Goal: Transaction & Acquisition: Purchase product/service

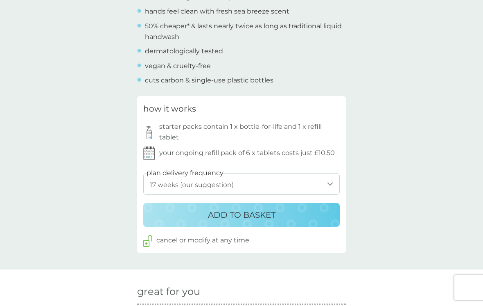
scroll to position [348, 0]
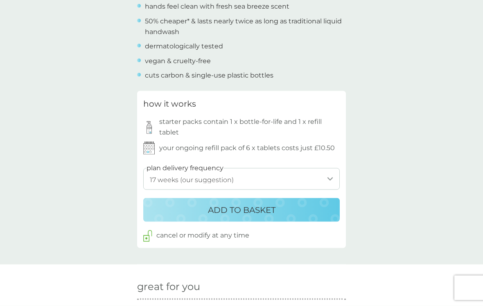
click at [331, 176] on select "1 week 2 weeks 3 weeks 4 weeks 5 weeks 6 weeks 7 weeks 8 weeks 9 weeks 10 weeks…" at bounding box center [241, 179] width 197 height 22
select select "182"
click at [311, 203] on div "ADD TO BASKET" at bounding box center [242, 209] width 180 height 13
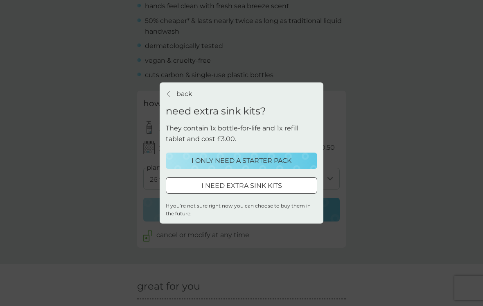
click at [282, 161] on p "I ONLY NEED A STARTER PACK" at bounding box center [242, 160] width 100 height 11
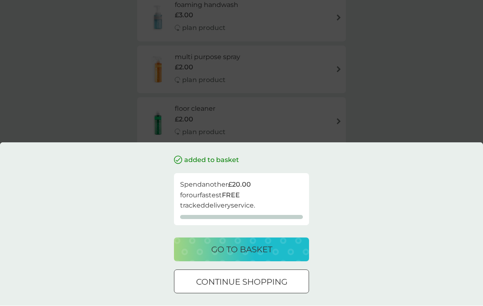
scroll to position [193, 0]
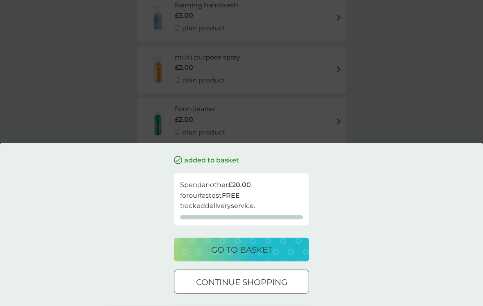
click at [263, 246] on p "go to basket" at bounding box center [241, 249] width 61 height 13
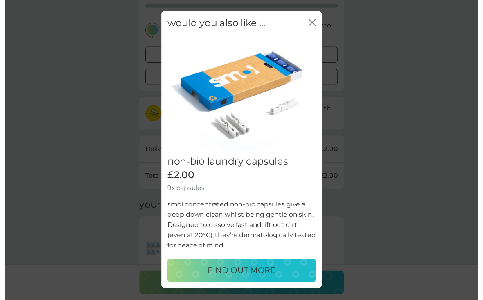
scroll to position [172, 0]
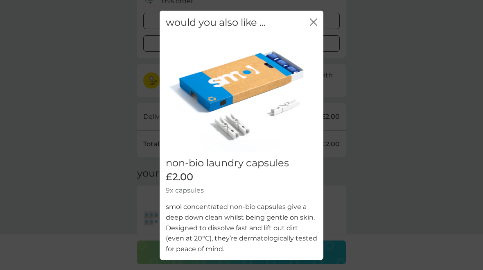
click at [311, 20] on icon "close" at bounding box center [313, 21] width 7 height 7
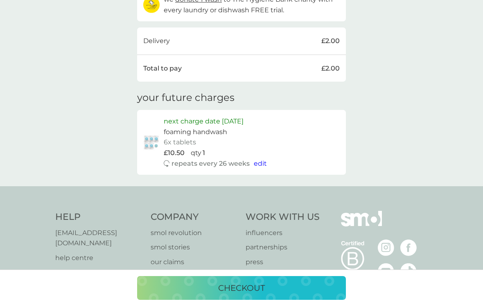
scroll to position [248, 0]
click at [265, 159] on span "edit" at bounding box center [260, 163] width 13 height 8
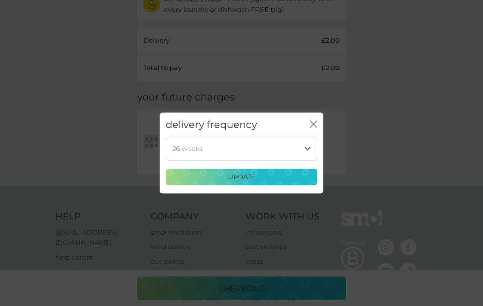
click at [309, 147] on select "1 week 2 weeks 3 weeks 4 weeks 5 weeks 6 weeks 7 weeks 8 weeks 9 weeks 10 weeks…" at bounding box center [242, 148] width 152 height 24
select select "168"
click at [284, 170] on button "update" at bounding box center [242, 176] width 152 height 16
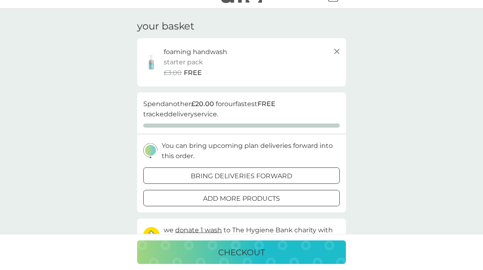
scroll to position [0, 0]
